Goal: Information Seeking & Learning: Learn about a topic

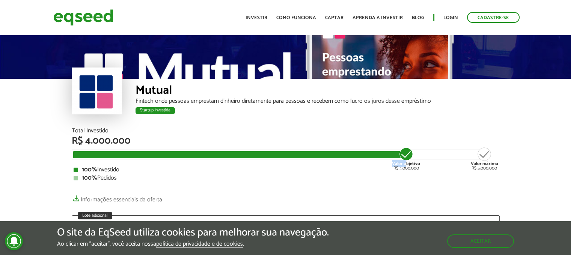
drag, startPoint x: 405, startPoint y: 156, endPoint x: 327, endPoint y: 157, distance: 78.5
click at [327, 151] on div "Valor objetivo R$ 4.000.000 Valor máximo R$ 5.000.000" at bounding box center [280, 151] width 414 height 0
click at [75, 157] on div at bounding box center [238, 154] width 331 height 7
